Goal: Task Accomplishment & Management: Use online tool/utility

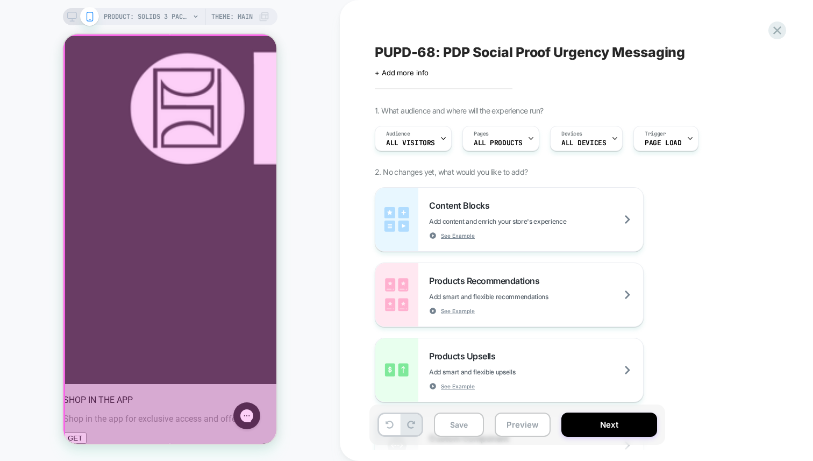
click at [171, 374] on div at bounding box center [170, 240] width 213 height 410
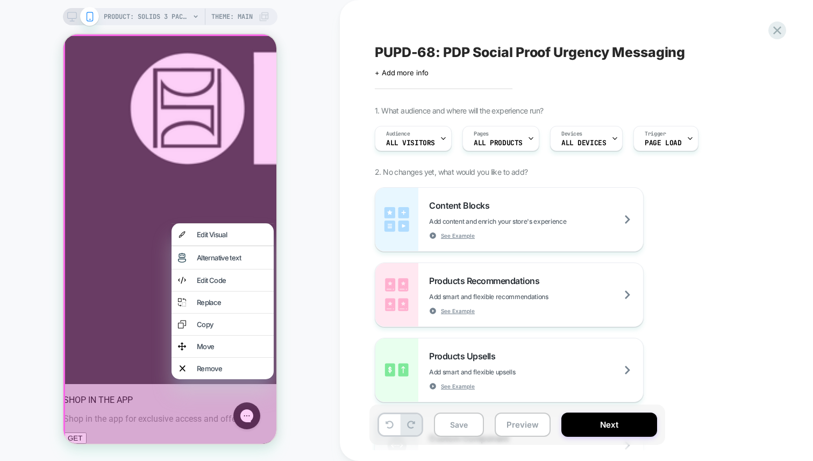
click at [153, 379] on div at bounding box center [171, 240] width 216 height 413
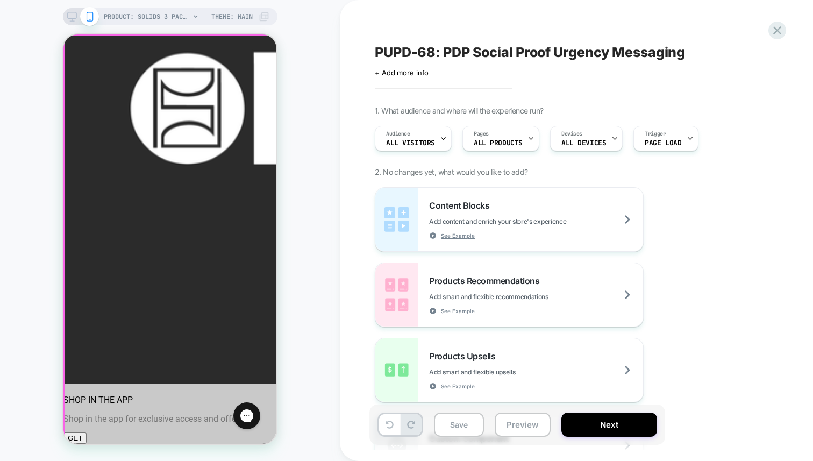
click at [156, 375] on div at bounding box center [170, 240] width 213 height 410
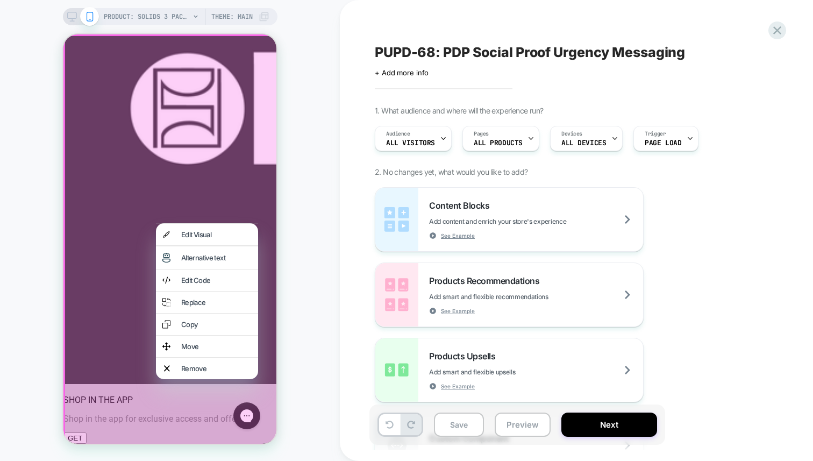
click at [137, 376] on div at bounding box center [171, 240] width 216 height 413
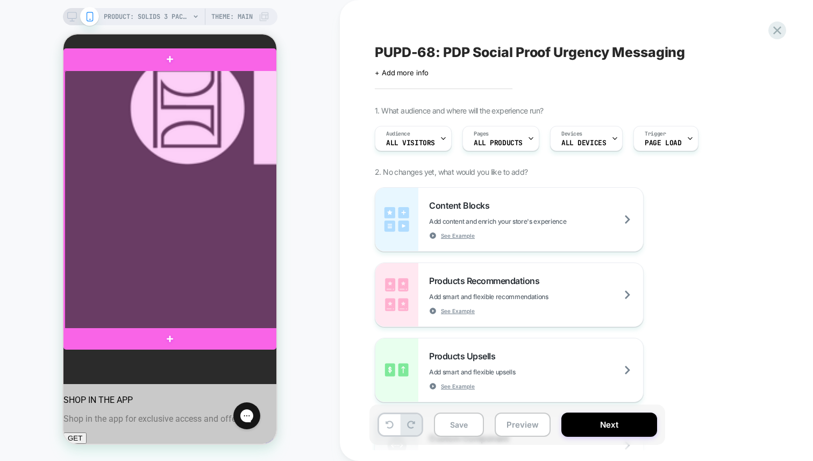
scroll to position [256, 0]
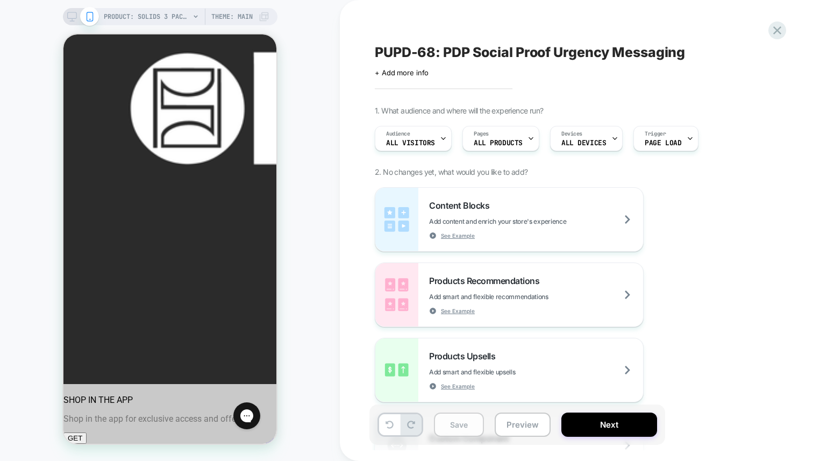
click at [460, 424] on button "Save" at bounding box center [459, 424] width 50 height 24
click at [783, 31] on icon at bounding box center [777, 30] width 15 height 15
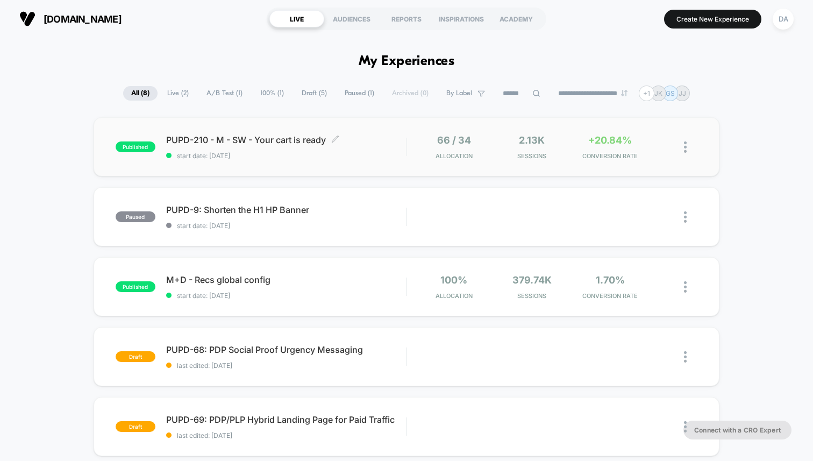
click at [345, 147] on div "PUPD-210 - M - SW - Your cart is ready Click to edit experience details Click t…" at bounding box center [286, 146] width 240 height 25
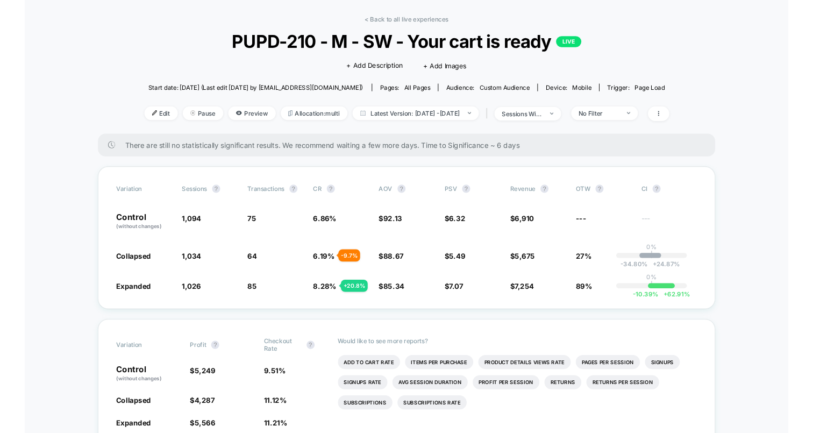
scroll to position [39, 0]
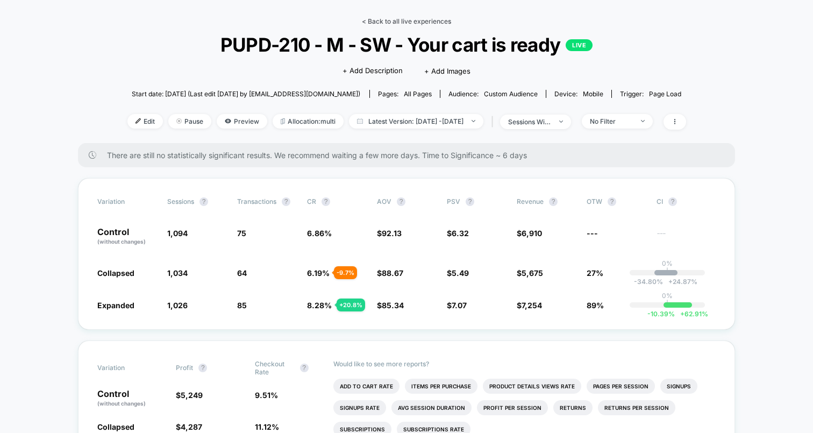
click at [418, 20] on link "< Back to all live experiences" at bounding box center [406, 21] width 89 height 8
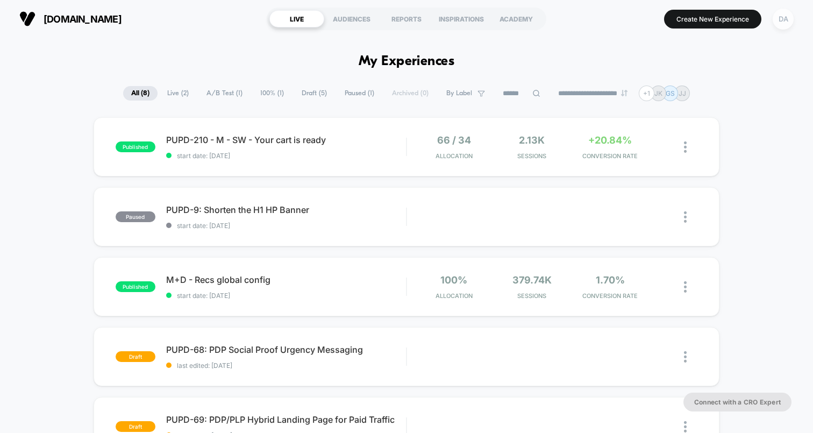
click at [783, 23] on div "DA" at bounding box center [782, 19] width 21 height 21
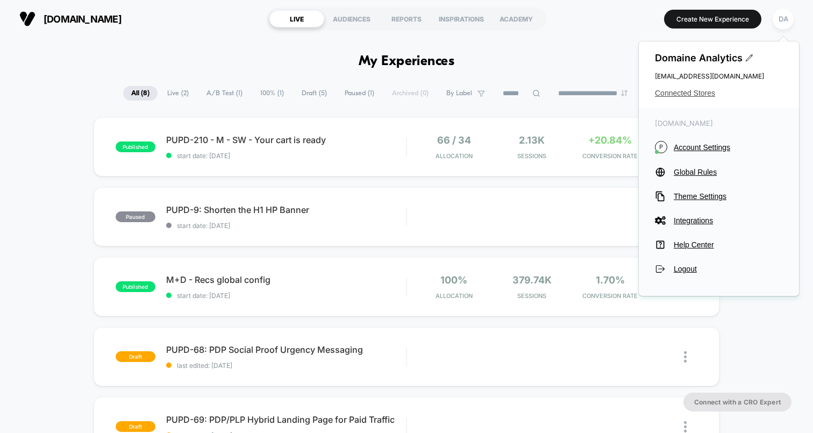
click at [698, 90] on span "Connected Stores" at bounding box center [719, 93] width 128 height 9
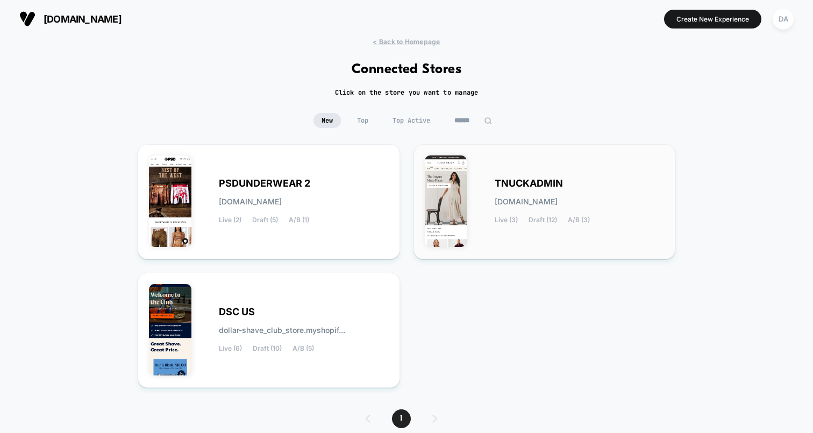
click at [494, 180] on span "TNUCKADMIN" at bounding box center [528, 184] width 68 height 8
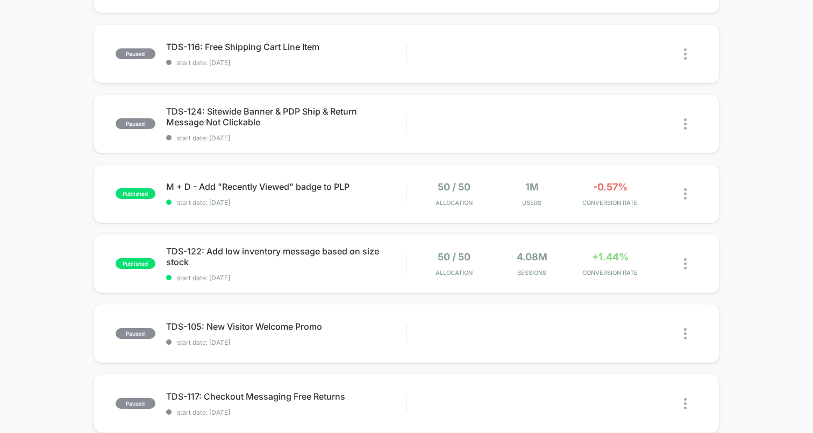
scroll to position [212, 0]
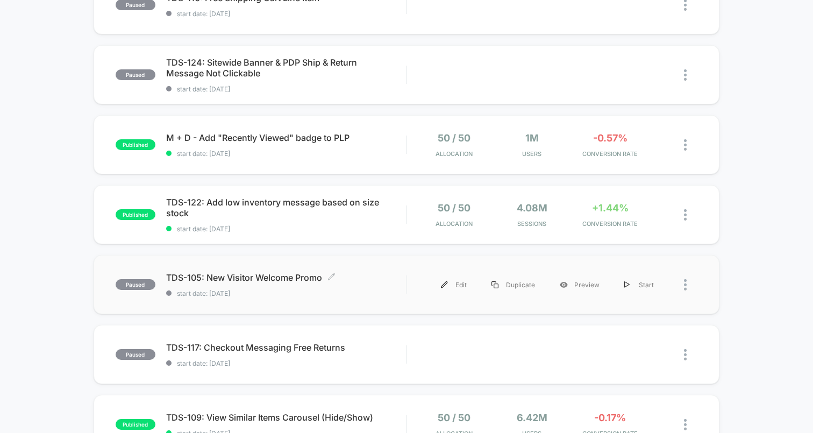
click at [277, 282] on span "TDS-105: New Visitor Welcome Promo Click to edit experience details" at bounding box center [286, 277] width 240 height 11
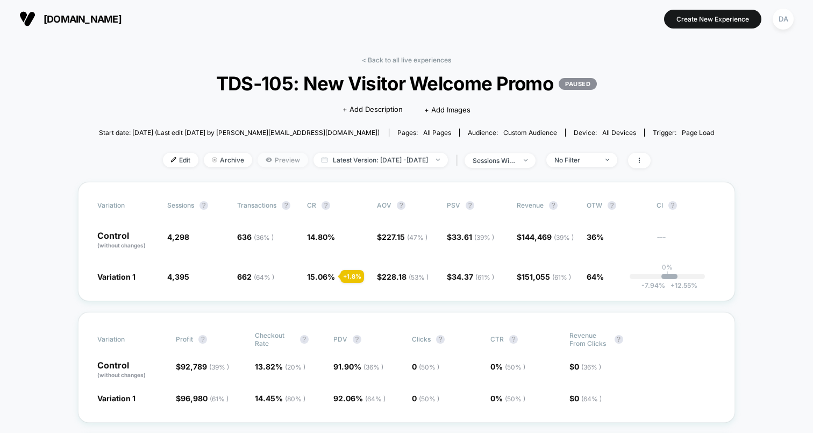
click at [257, 158] on span "Preview" at bounding box center [282, 160] width 51 height 15
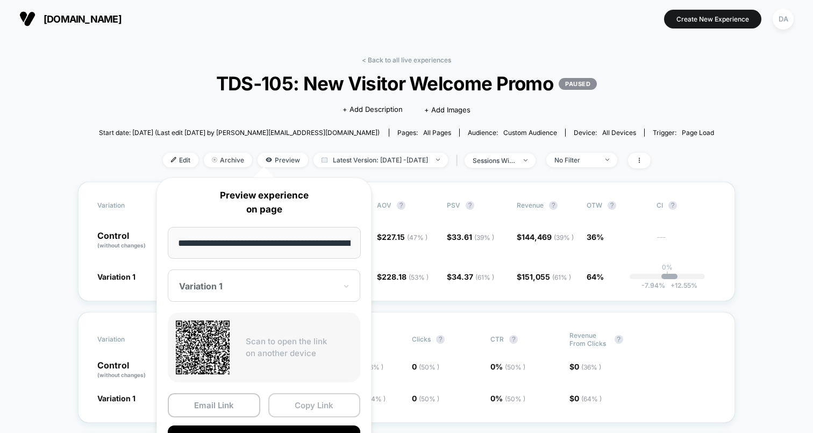
click at [312, 411] on button "Copy Link" at bounding box center [314, 405] width 92 height 24
